Goal: Find contact information: Find contact information

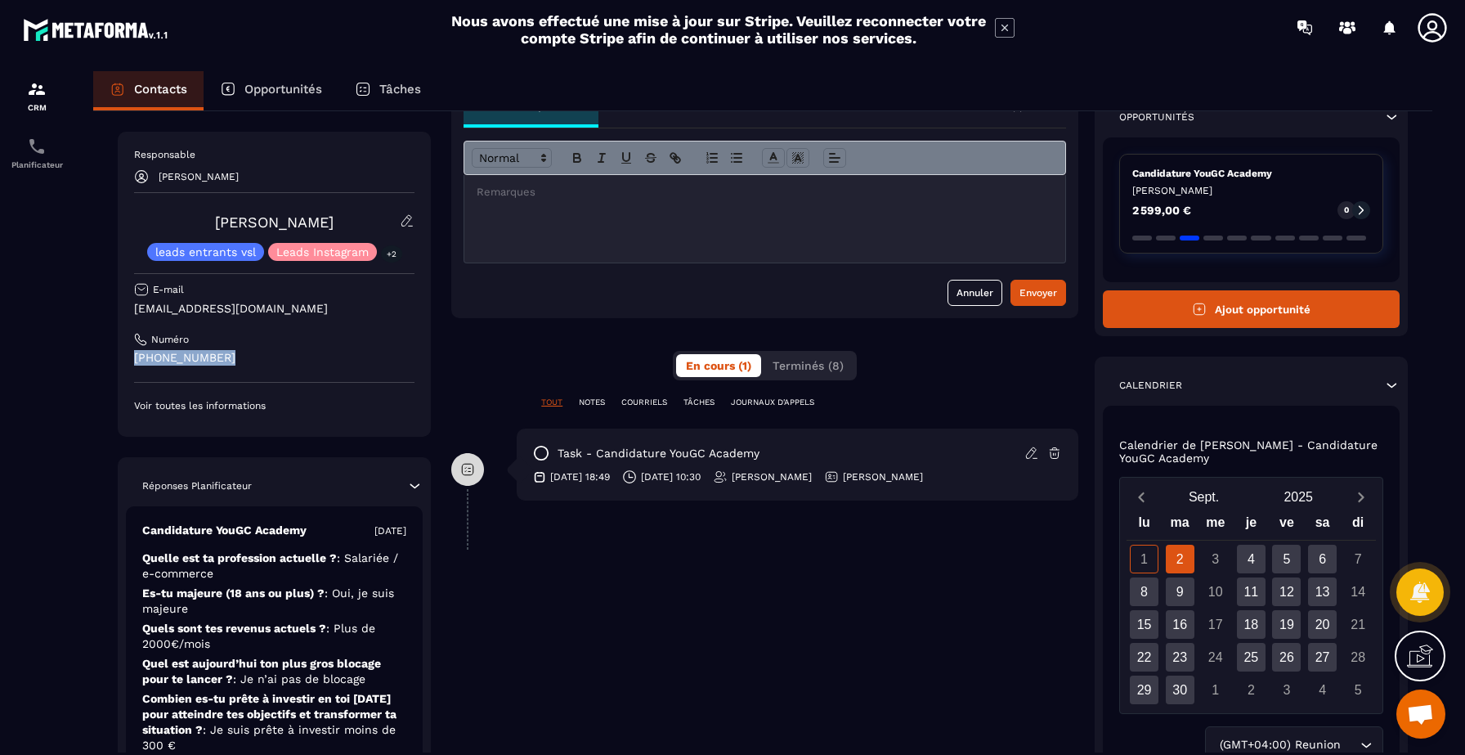
drag, startPoint x: 271, startPoint y: 352, endPoint x: 133, endPoint y: 356, distance: 137.4
click at [133, 356] on div "Responsable [PERSON_NAME] [PERSON_NAME] leads entrants vsl Leads Instagram +2 E…" at bounding box center [274, 284] width 313 height 305
copy p "[PHONE_NUMBER]"
click at [304, 370] on div "Responsable [PERSON_NAME] [PERSON_NAME] leads entrants vsl Leads Instagram +2 E…" at bounding box center [274, 280] width 280 height 264
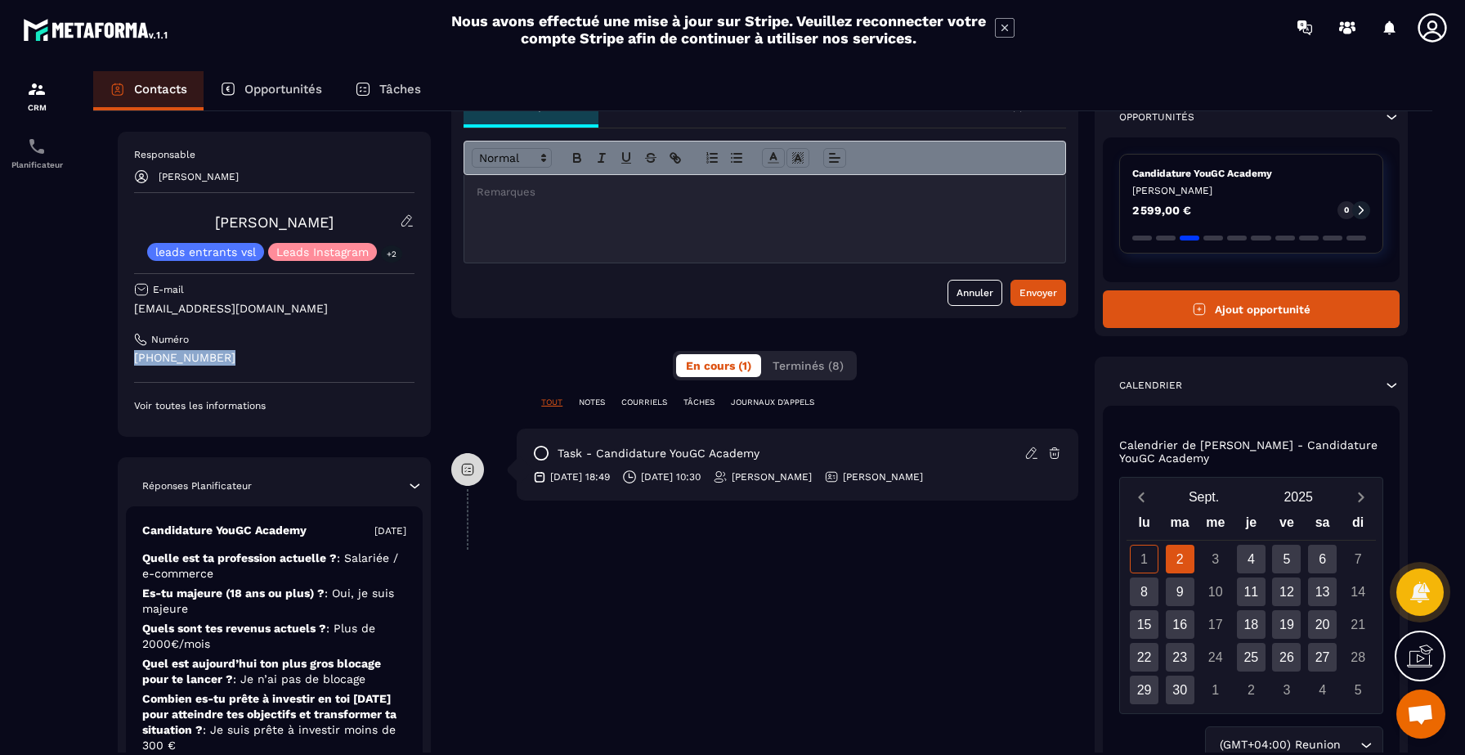
drag, startPoint x: 291, startPoint y: 365, endPoint x: 123, endPoint y: 362, distance: 168.4
click at [123, 362] on div "Responsable [PERSON_NAME] [PERSON_NAME] leads entrants vsl Leads Instagram +2 E…" at bounding box center [274, 284] width 313 height 305
copy p "[PHONE_NUMBER]"
click at [90, 384] on div "Contacts Opportunités Tâches Revenir aux contacts Responsable [PERSON_NAME] [PE…" at bounding box center [763, 428] width 1372 height 714
drag, startPoint x: 133, startPoint y: 356, endPoint x: 222, endPoint y: 351, distance: 89.2
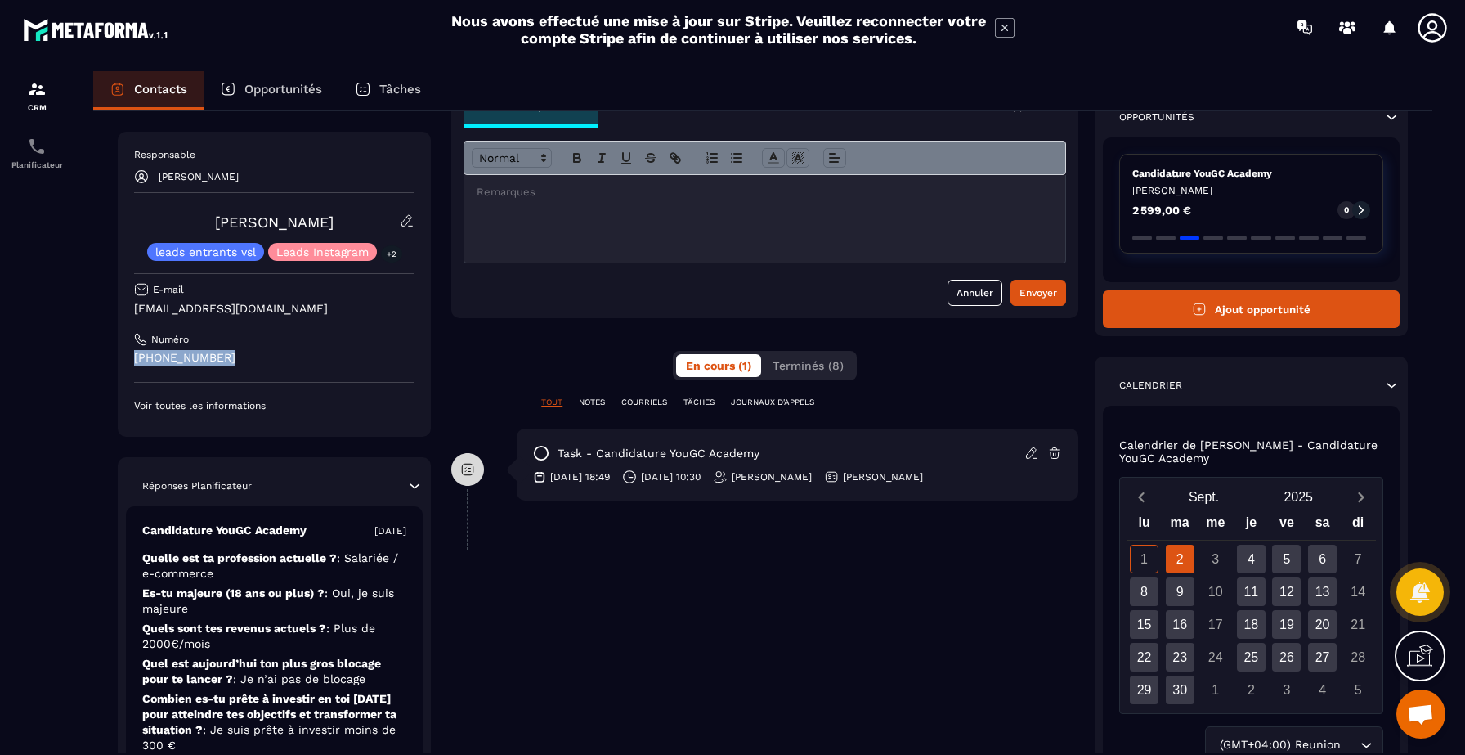
click at [226, 351] on div "Responsable [PERSON_NAME] [PERSON_NAME] leads entrants vsl Leads Instagram +2 E…" at bounding box center [274, 284] width 313 height 305
copy p "[PHONE_NUMBER]"
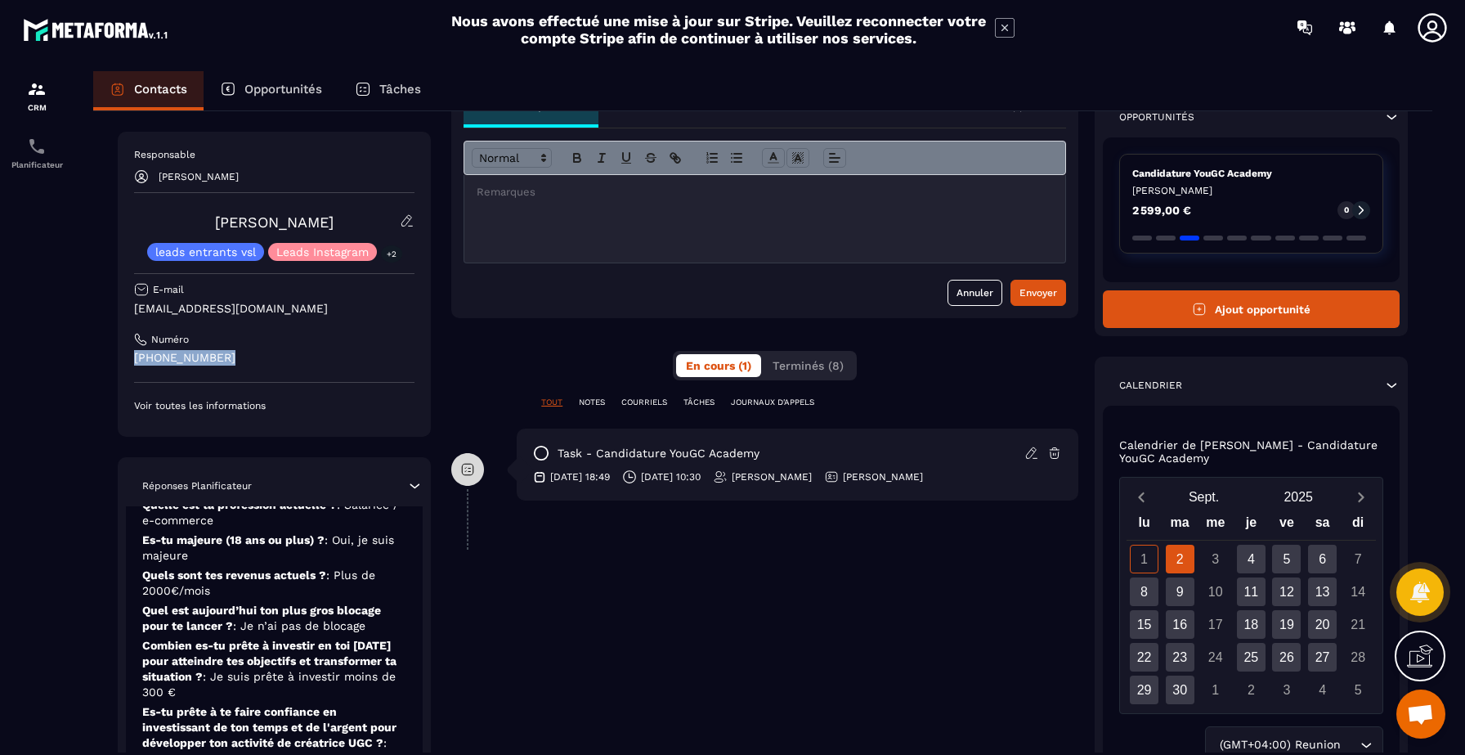
scroll to position [70, 0]
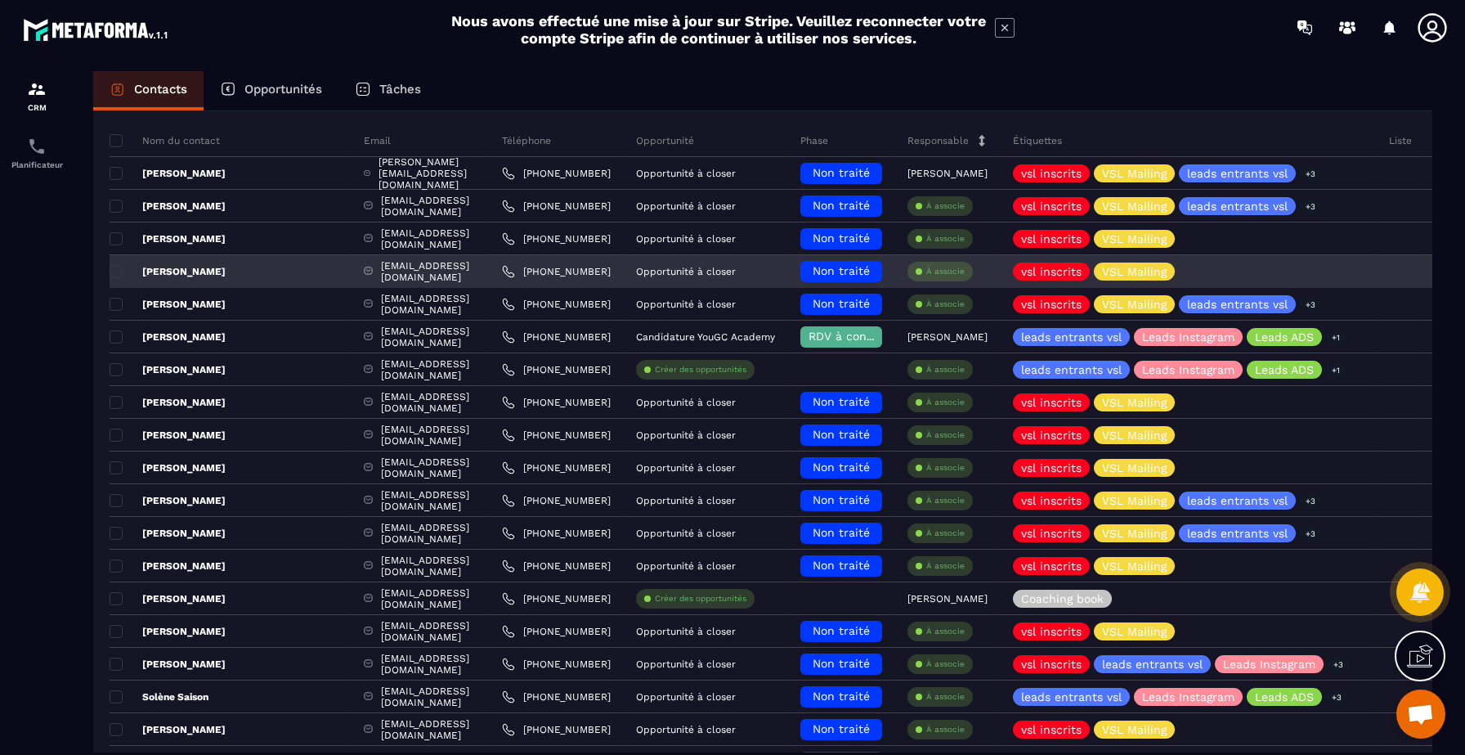
click at [262, 267] on div "[PERSON_NAME]" at bounding box center [231, 271] width 242 height 33
